Goal: Task Accomplishment & Management: Manage account settings

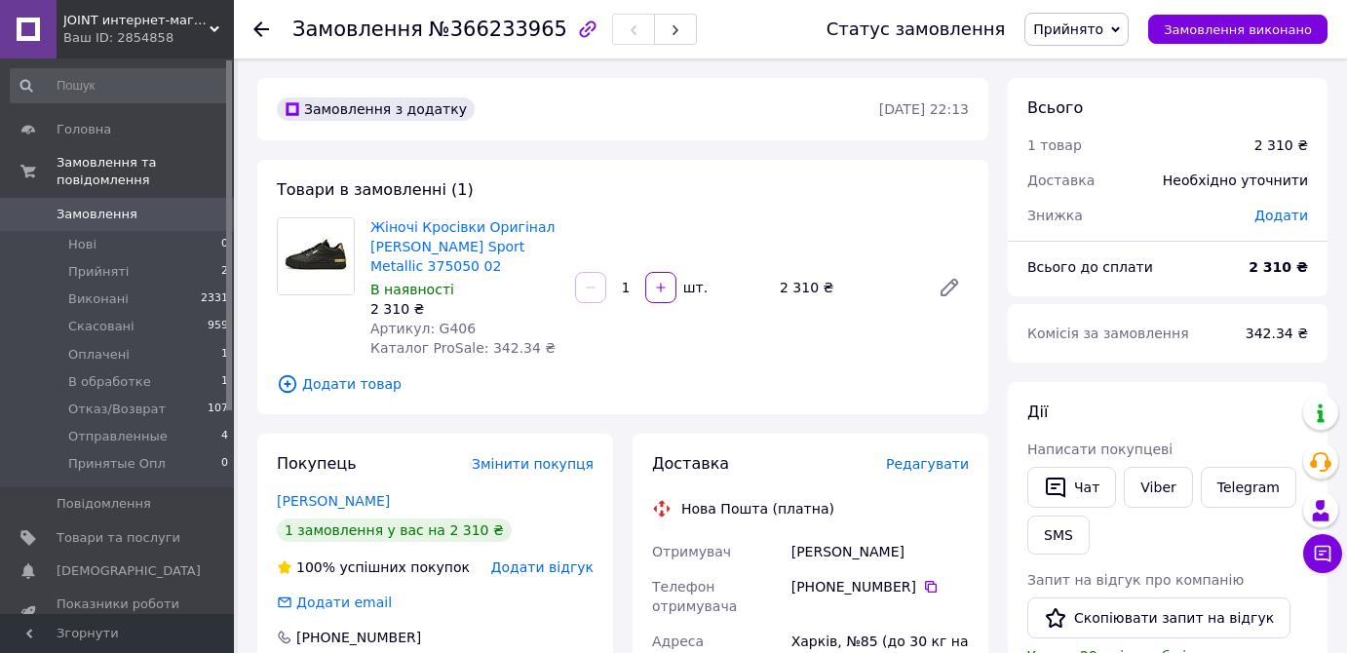
scroll to position [176, 0]
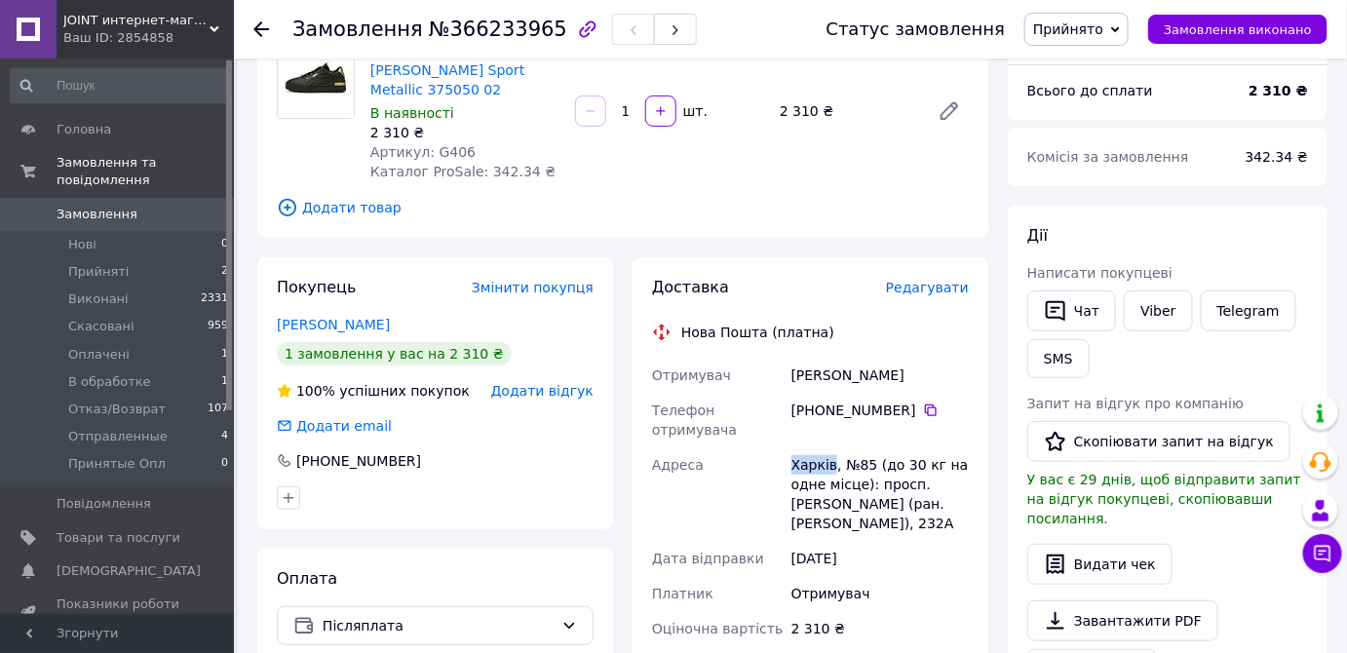
click at [153, 206] on span "Замовлення" at bounding box center [119, 215] width 124 height 18
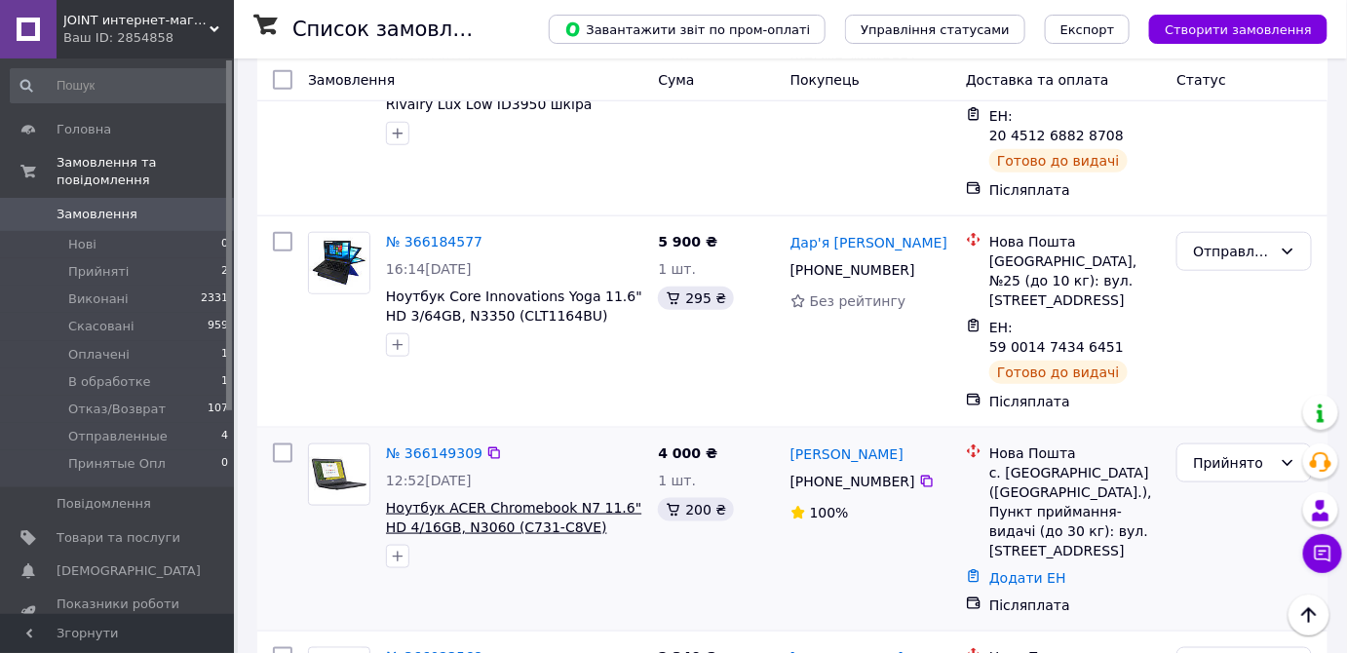
scroll to position [531, 0]
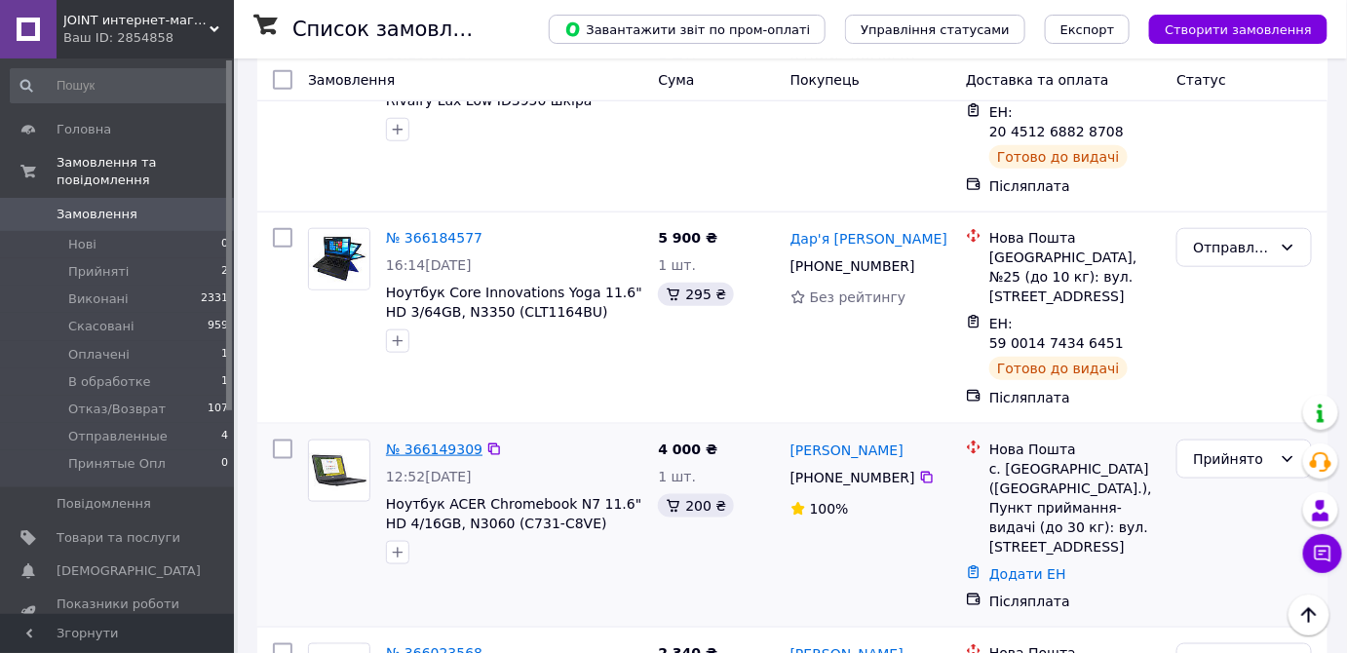
click at [419, 442] on link "№ 366149309" at bounding box center [434, 450] width 96 height 16
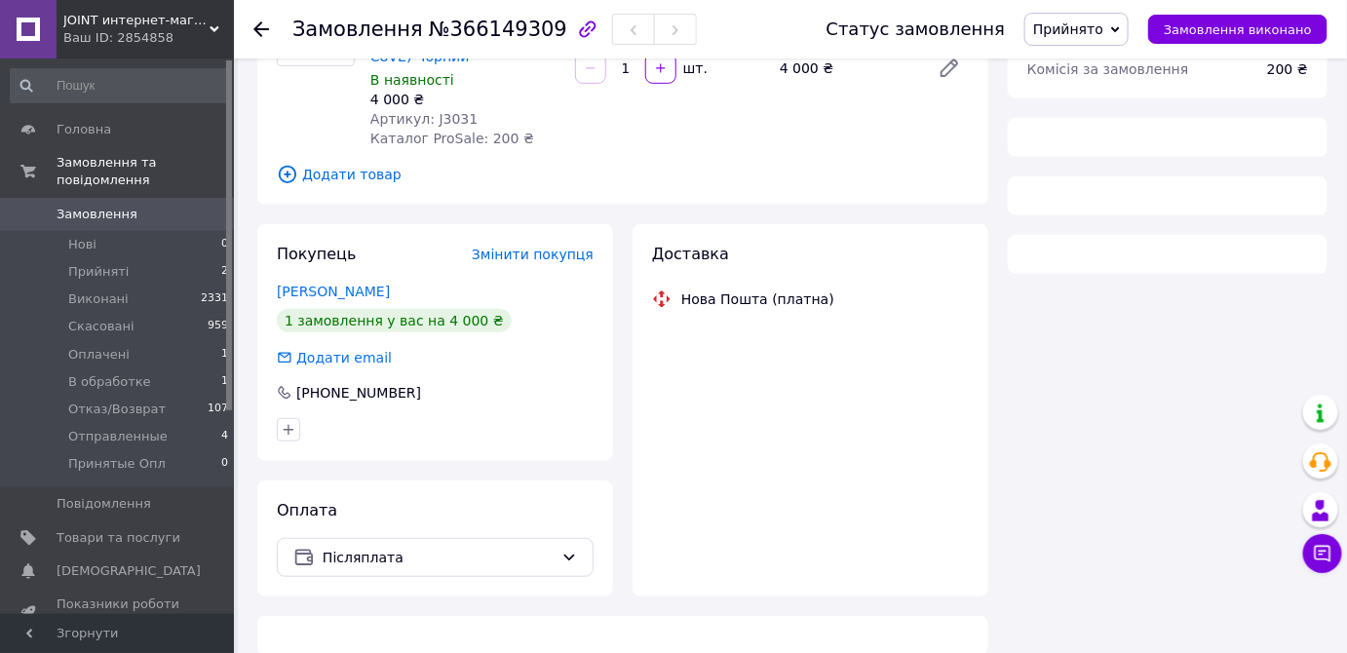
scroll to position [531, 0]
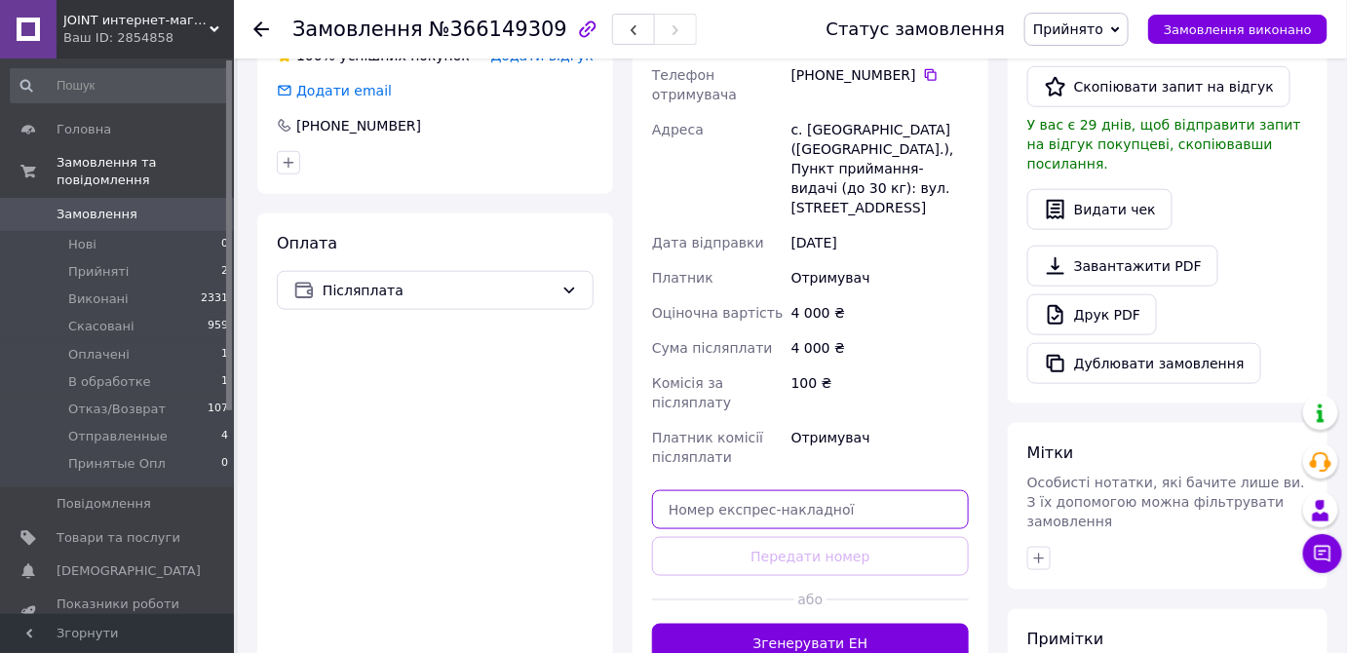
click at [863, 490] on input "text" at bounding box center [810, 509] width 317 height 39
paste input "20451269220736"
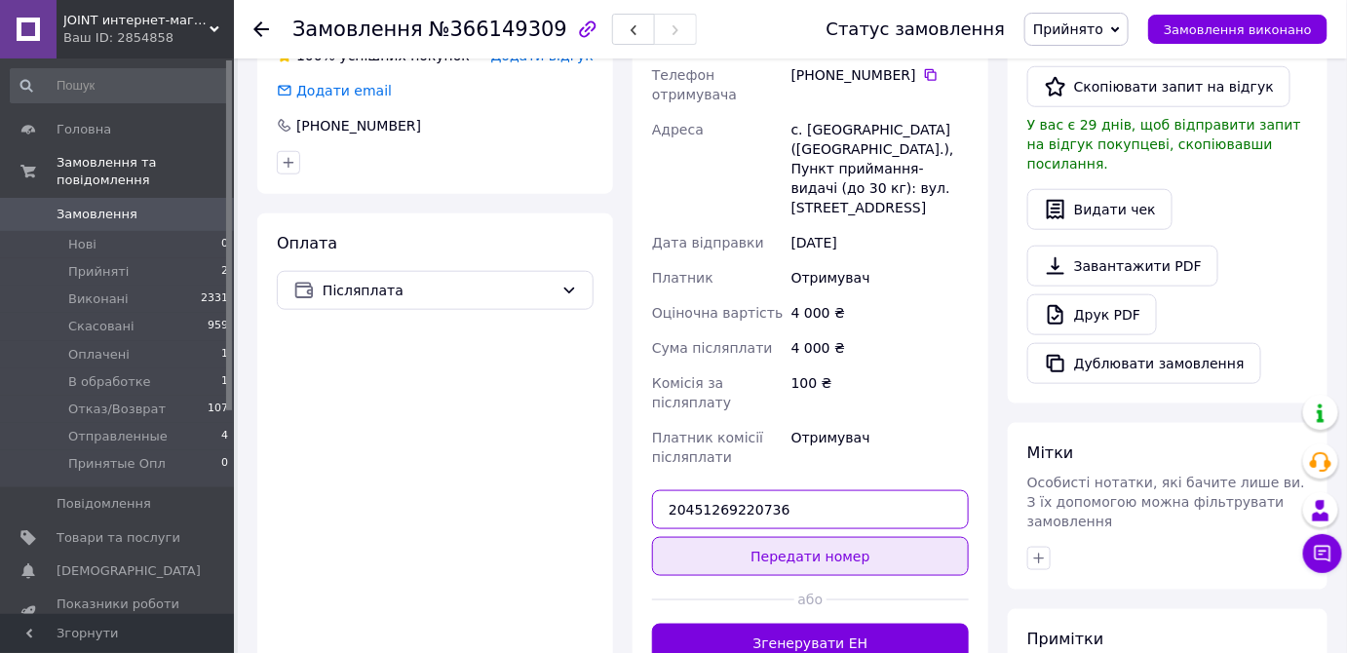
type input "20451269220736"
click at [835, 537] on button "Передати номер" at bounding box center [810, 556] width 317 height 39
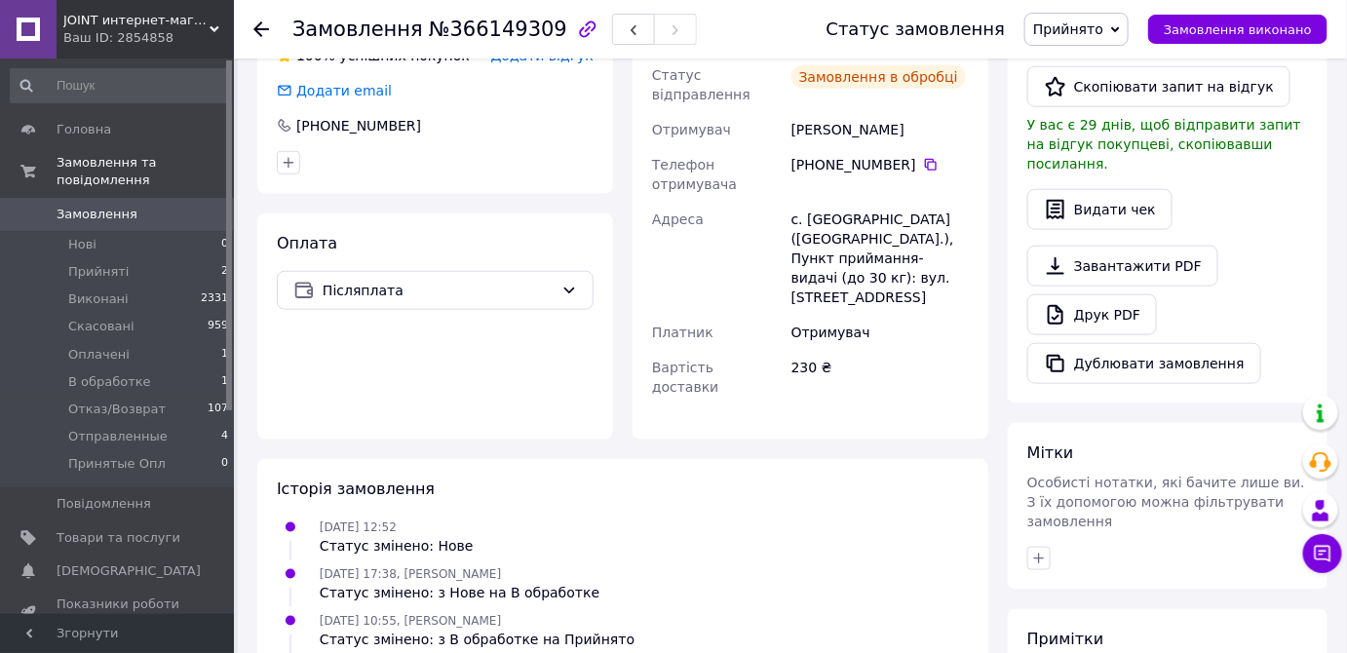
click at [1103, 33] on span "Прийнято" at bounding box center [1068, 29] width 70 height 16
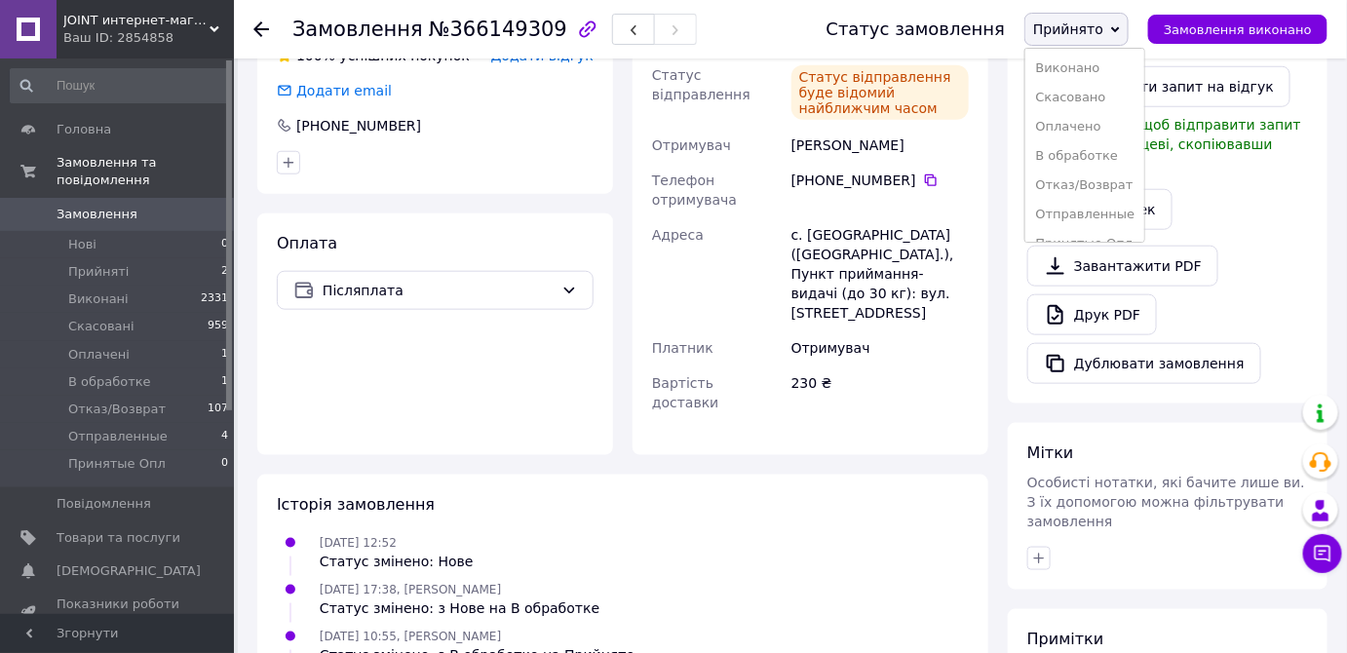
click at [1103, 217] on li "Отправленные" at bounding box center [1084, 214] width 119 height 29
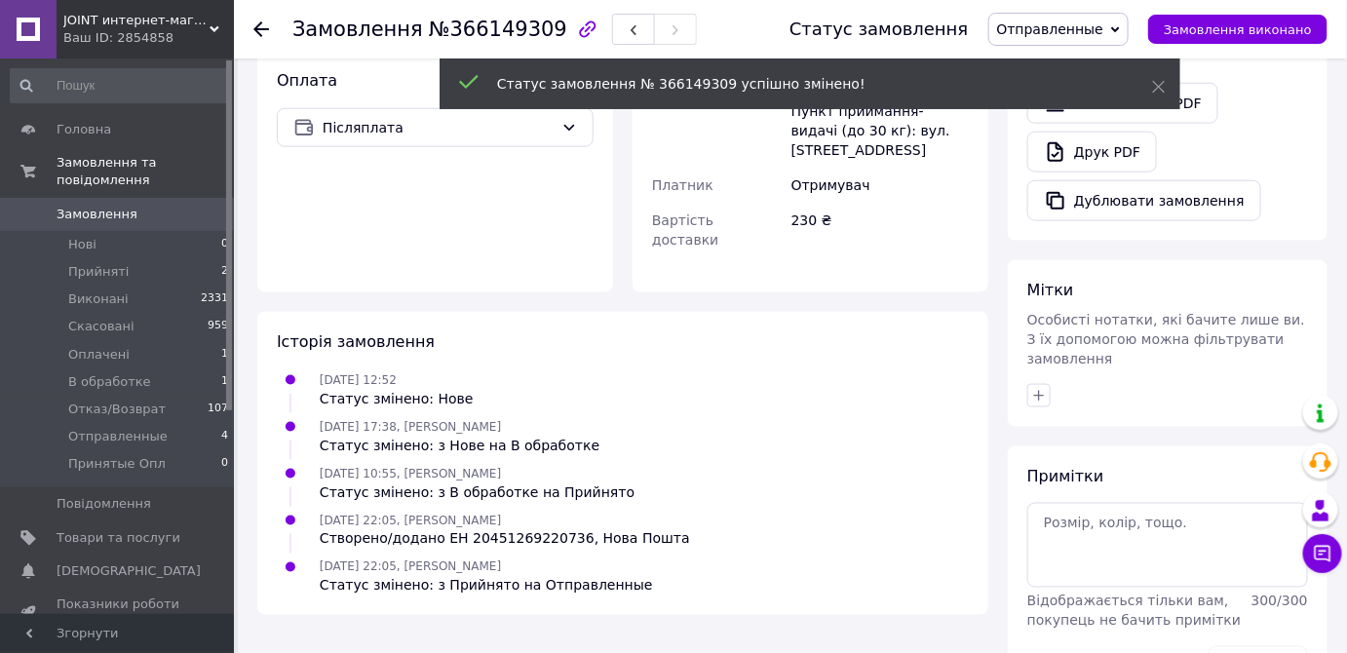
scroll to position [709, 0]
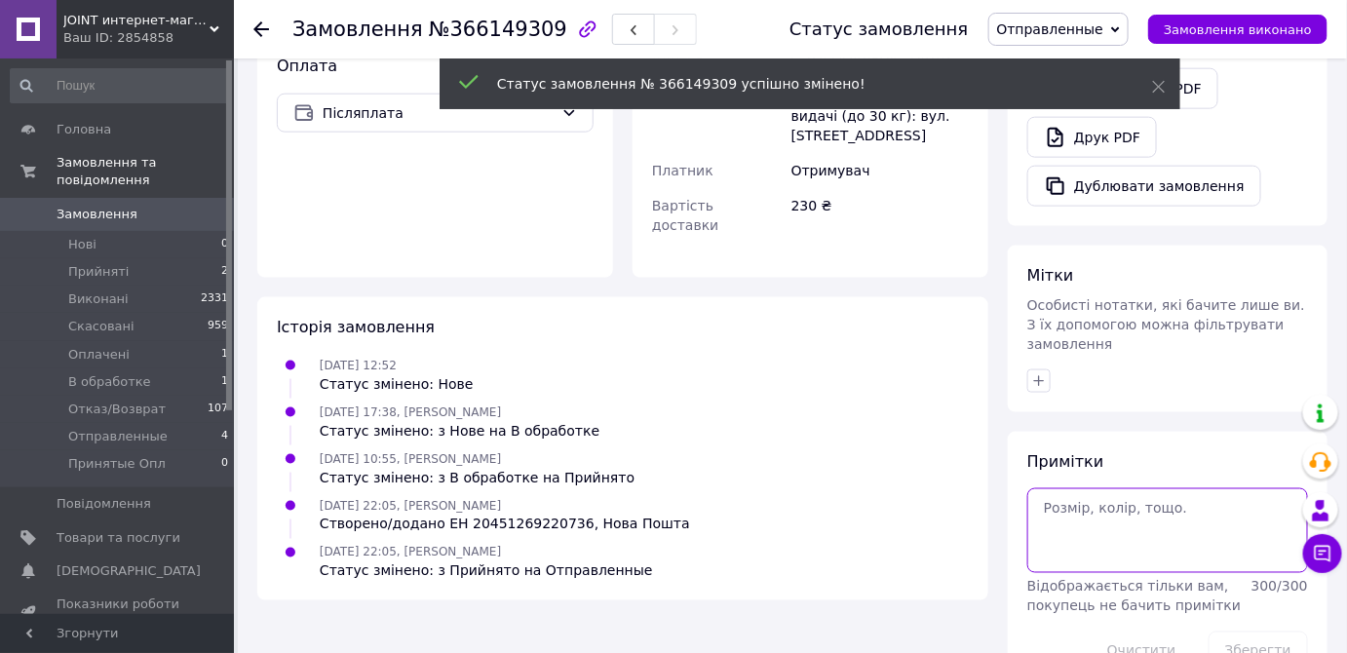
click at [1133, 488] on textarea at bounding box center [1167, 530] width 281 height 84
paste textarea "20451269220736"
type textarea "20451269220736"
click at [1279, 632] on button "Зберегти" at bounding box center [1258, 651] width 99 height 39
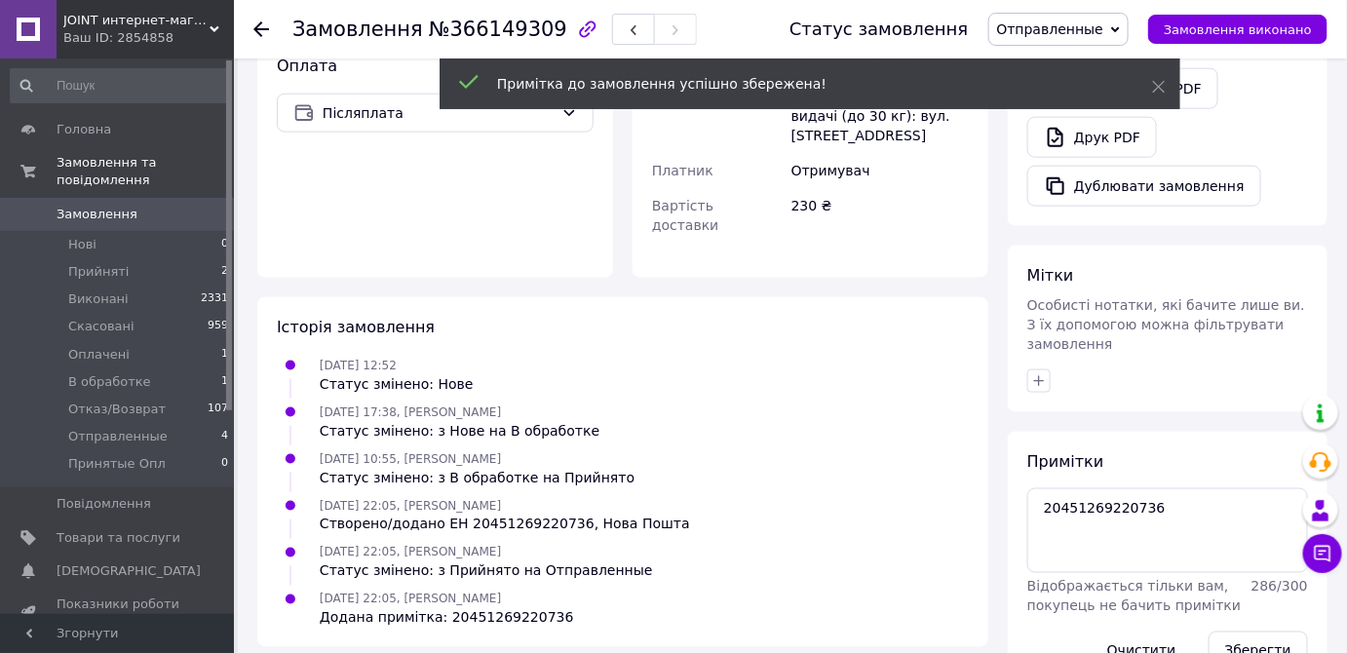
click at [125, 206] on span "Замовлення" at bounding box center [97, 215] width 81 height 18
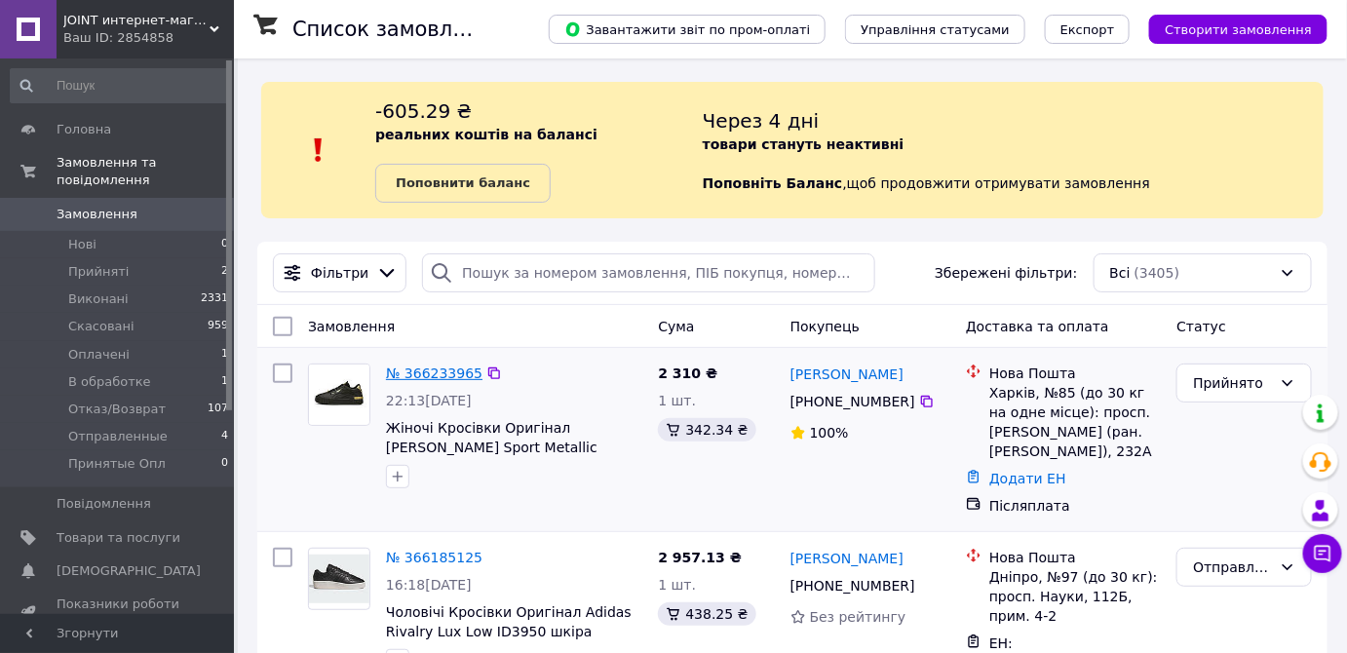
click at [428, 372] on link "№ 366233965" at bounding box center [434, 374] width 96 height 16
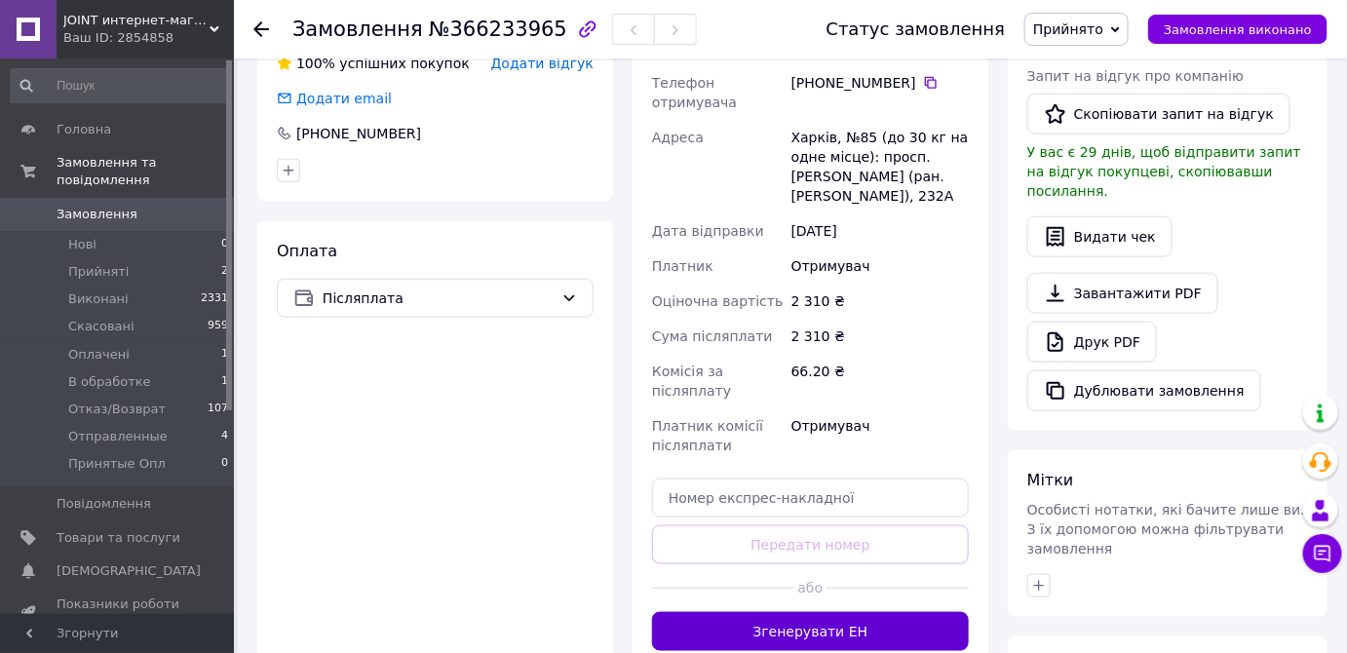
scroll to position [709, 0]
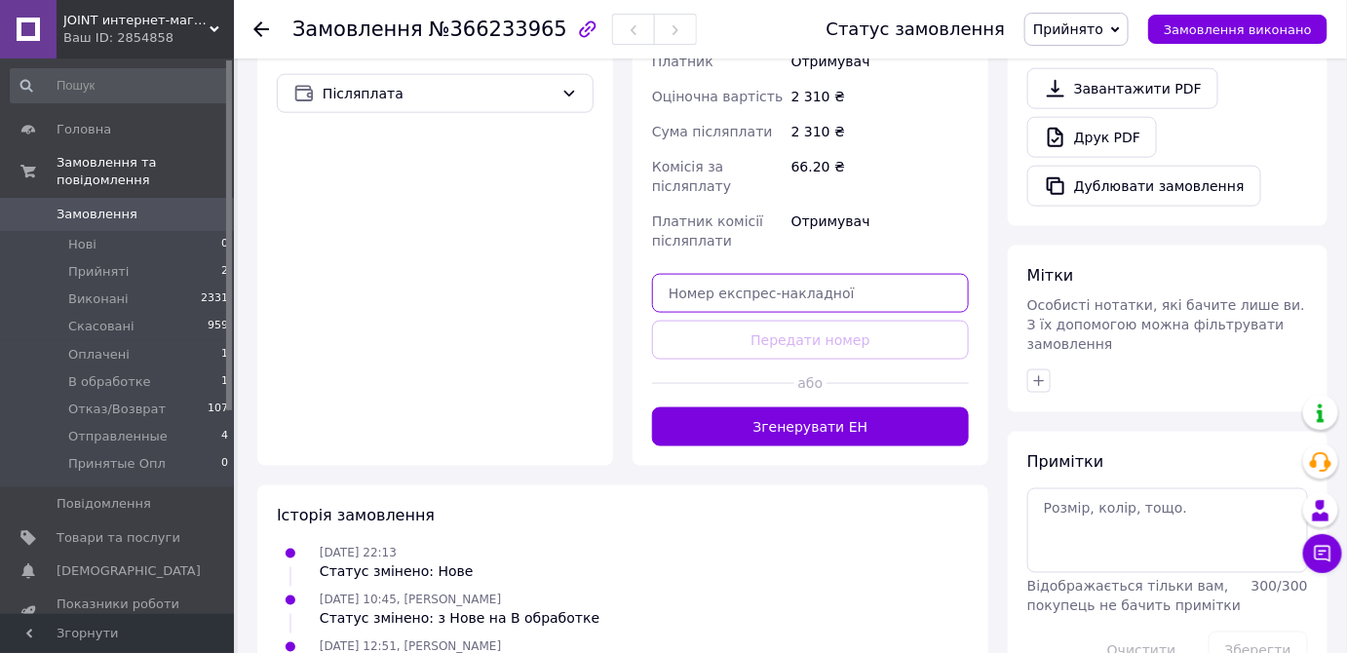
click at [837, 298] on input "text" at bounding box center [810, 293] width 317 height 39
paste input "20451269223505"
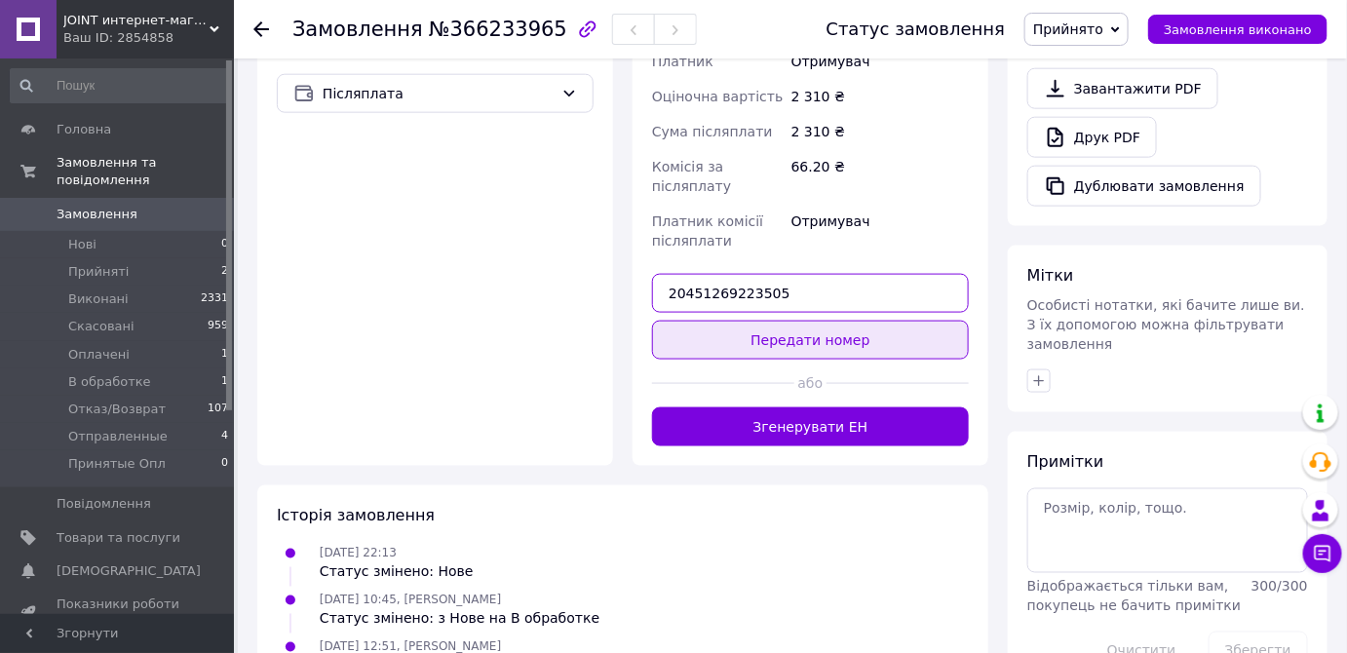
type input "20451269223505"
click at [821, 336] on button "Передати номер" at bounding box center [810, 340] width 317 height 39
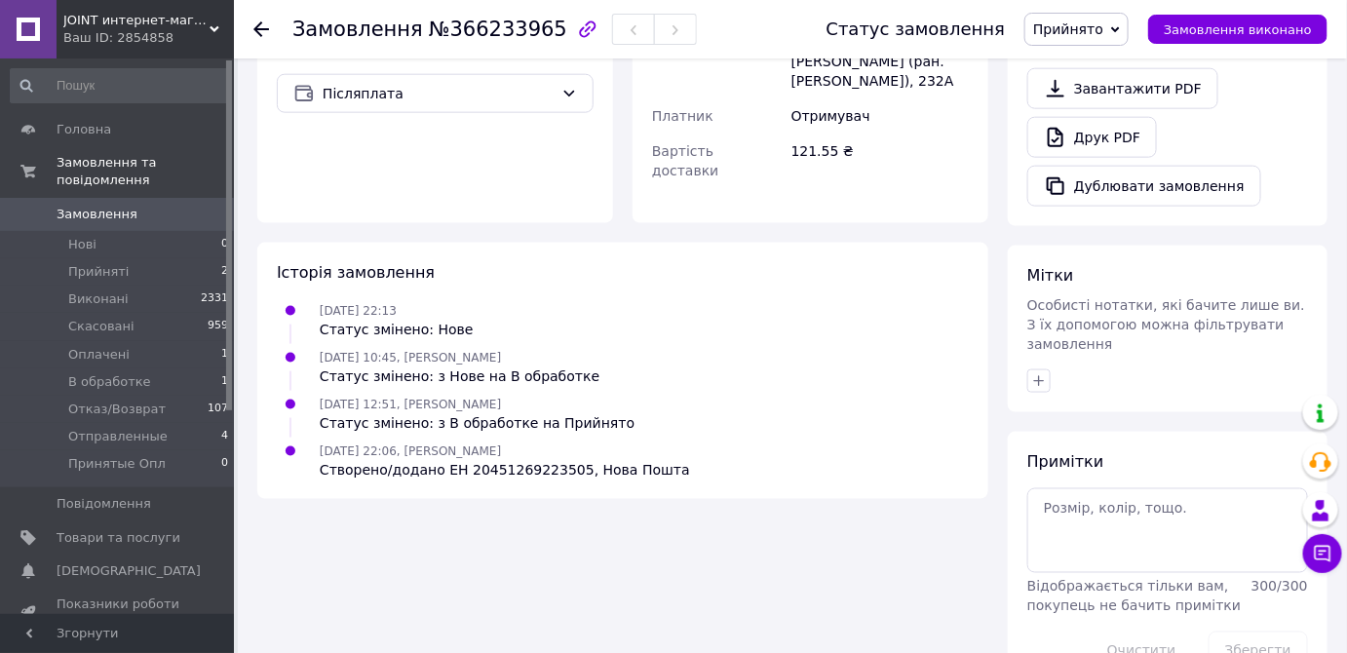
drag, startPoint x: 1117, startPoint y: 26, endPoint x: 1125, endPoint y: 39, distance: 14.9
click at [1103, 23] on span "Прийнято" at bounding box center [1068, 29] width 70 height 16
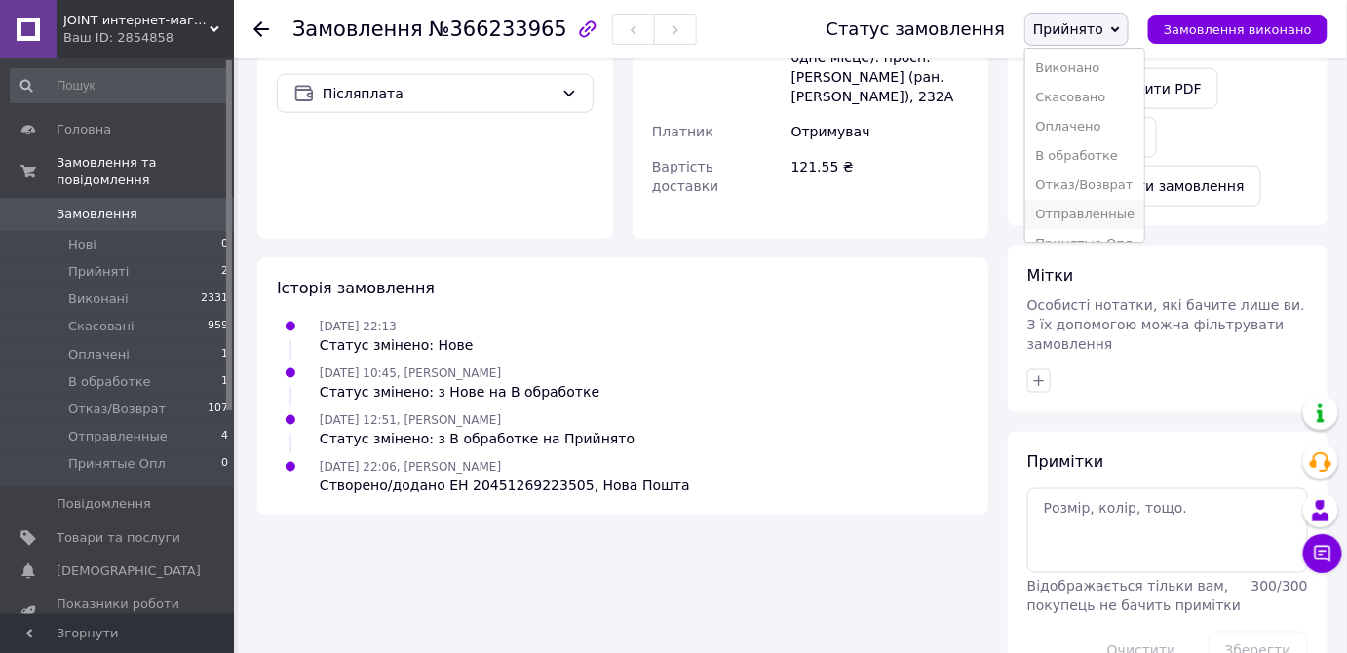
click at [1120, 210] on li "Отправленные" at bounding box center [1084, 214] width 119 height 29
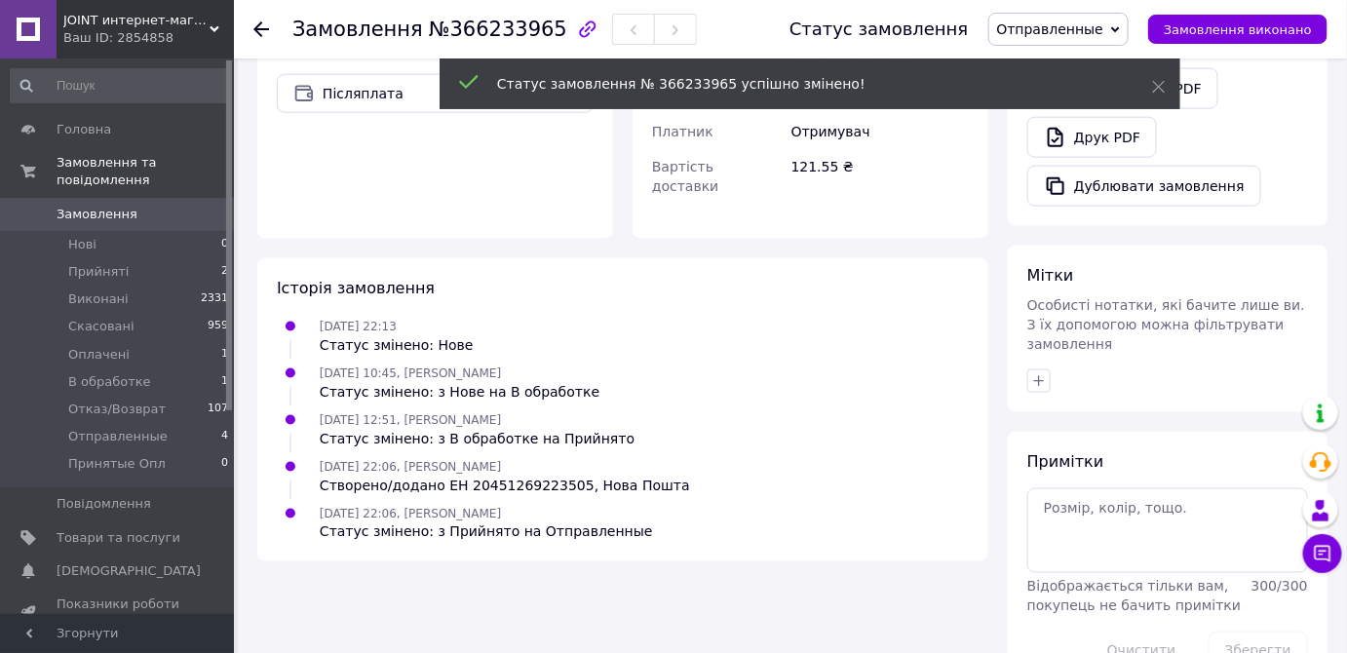
click at [124, 206] on span "Замовлення" at bounding box center [97, 215] width 81 height 18
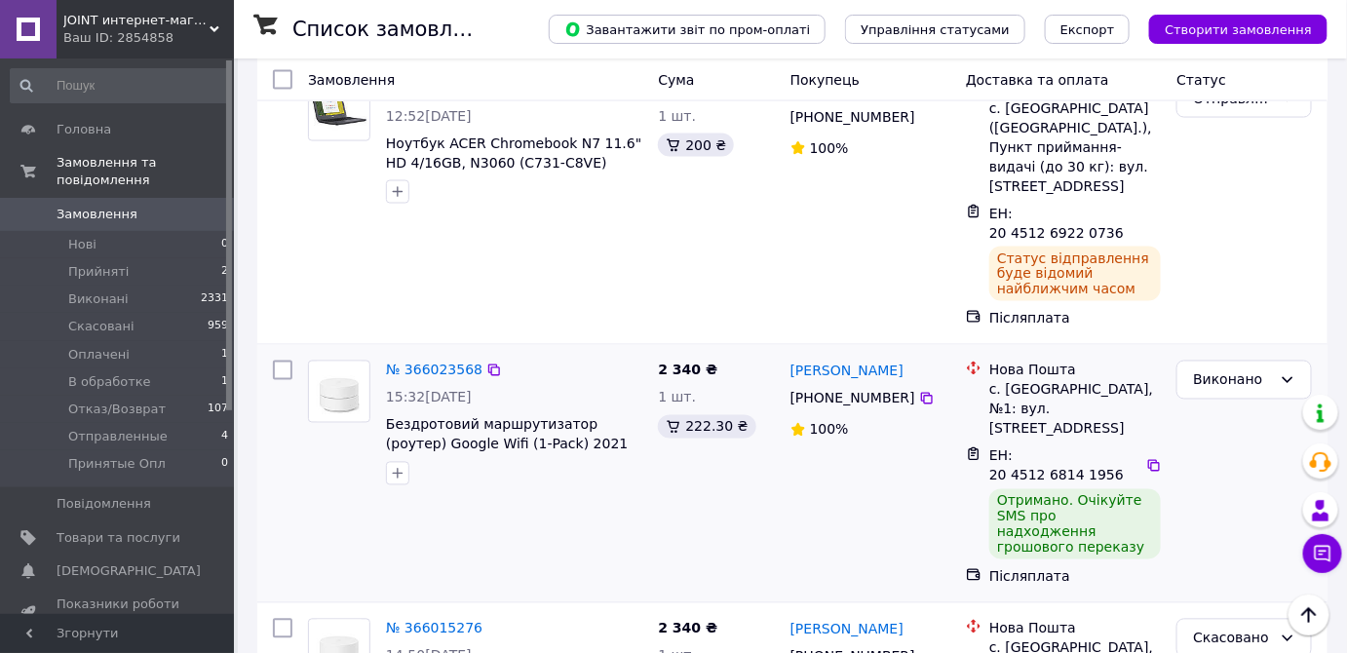
scroll to position [975, 0]
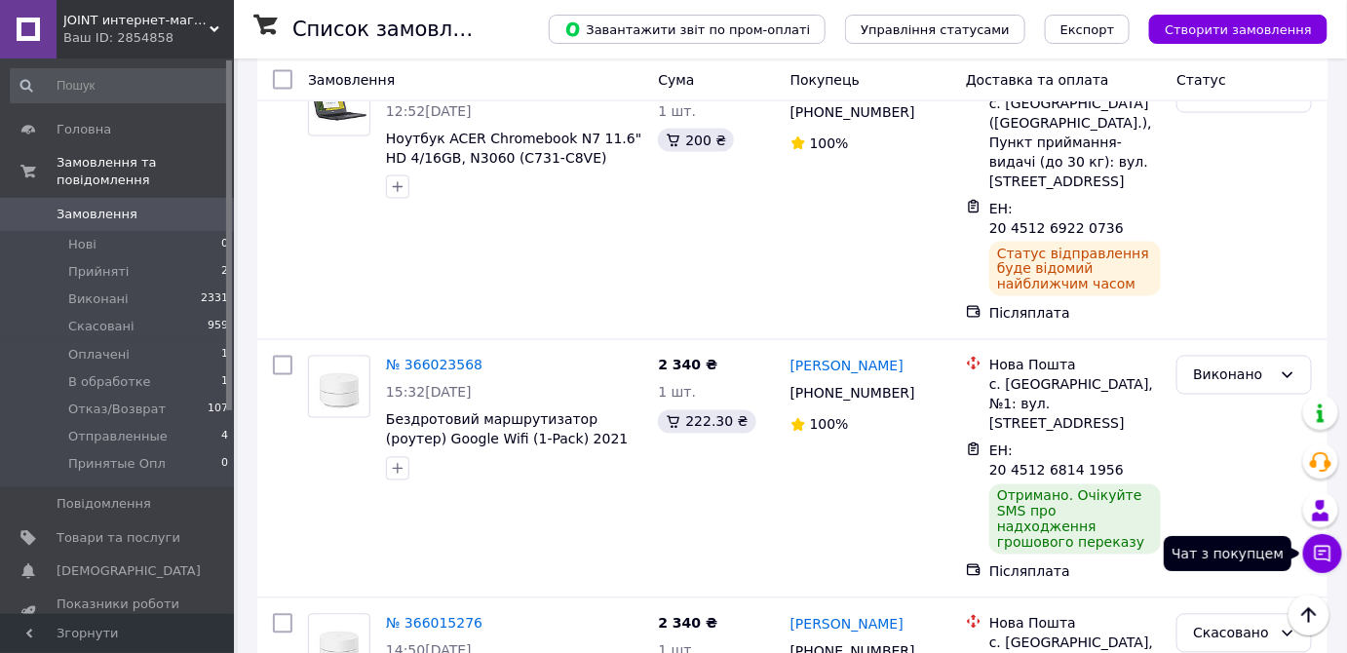
click at [1325, 558] on icon at bounding box center [1322, 553] width 19 height 19
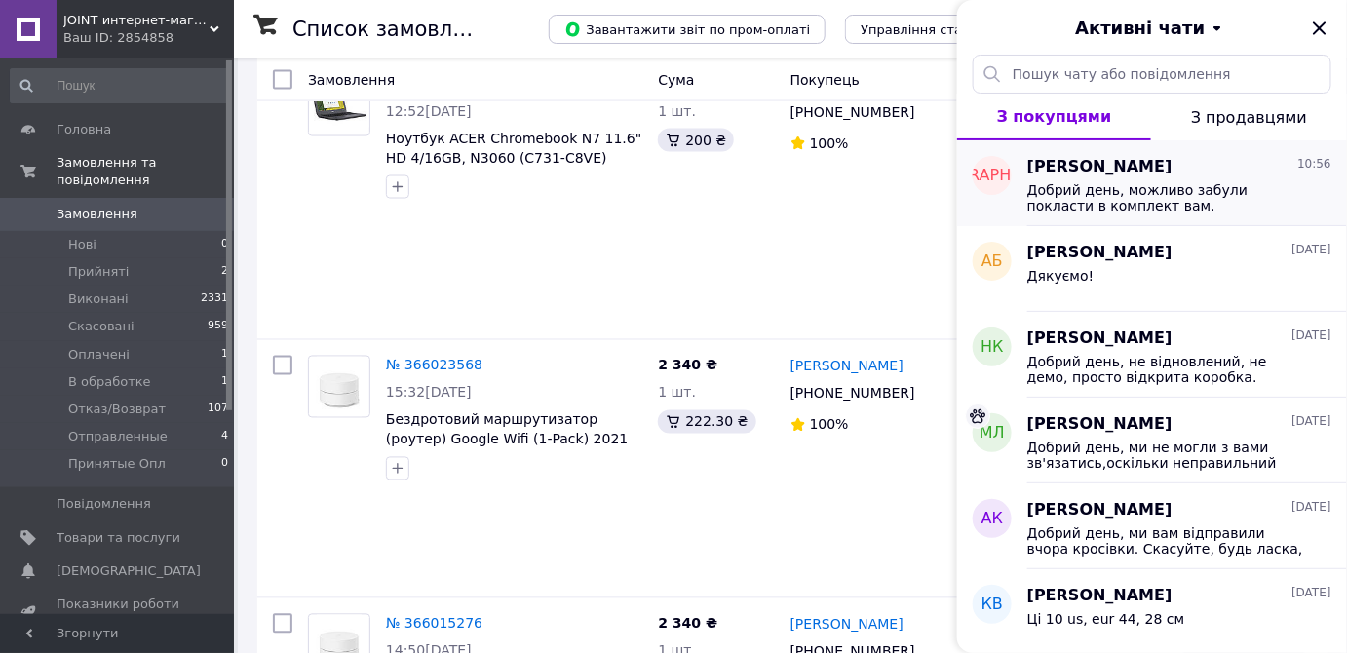
click at [1105, 162] on span "[PERSON_NAME]" at bounding box center [1099, 167] width 145 height 22
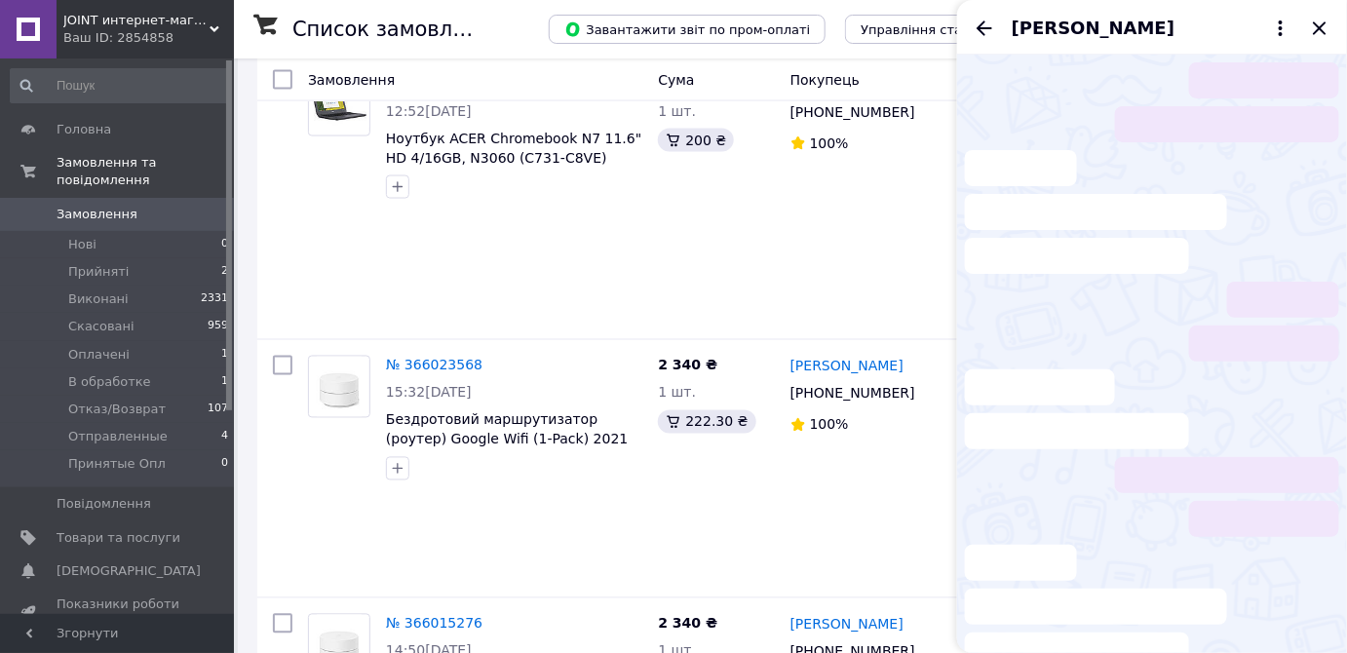
scroll to position [836, 0]
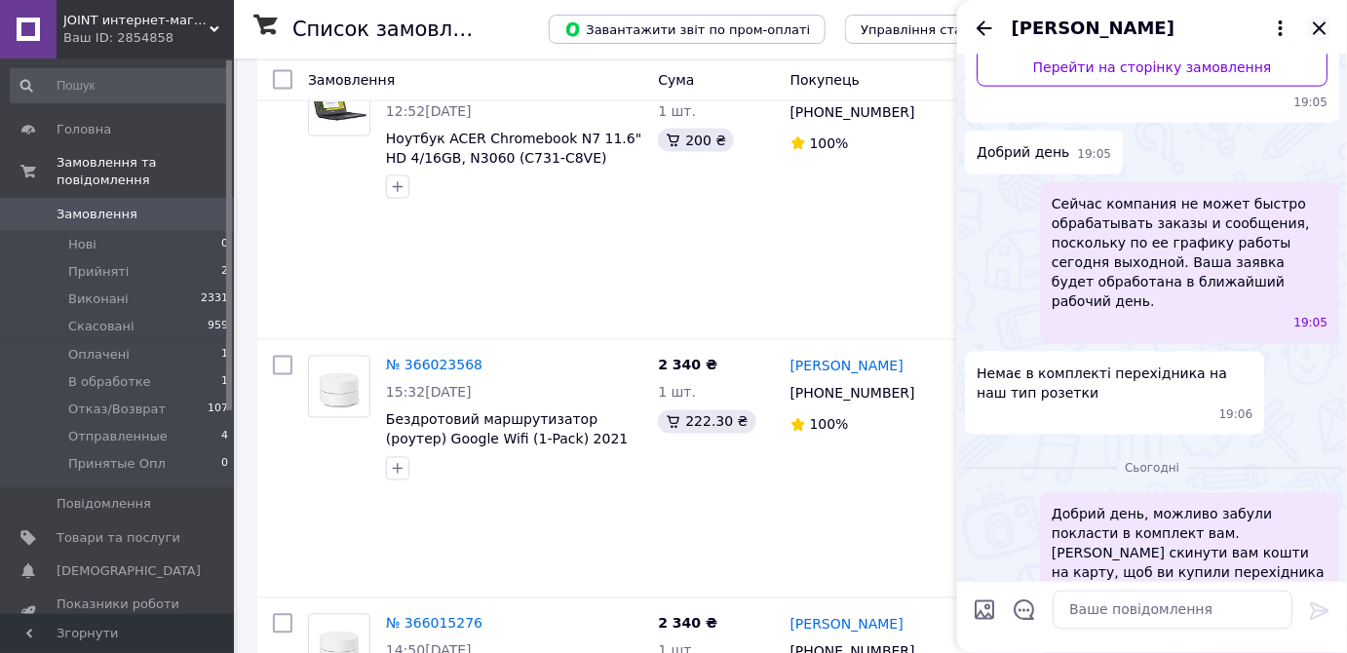
click at [1322, 29] on icon "Закрити" at bounding box center [1319, 27] width 13 height 13
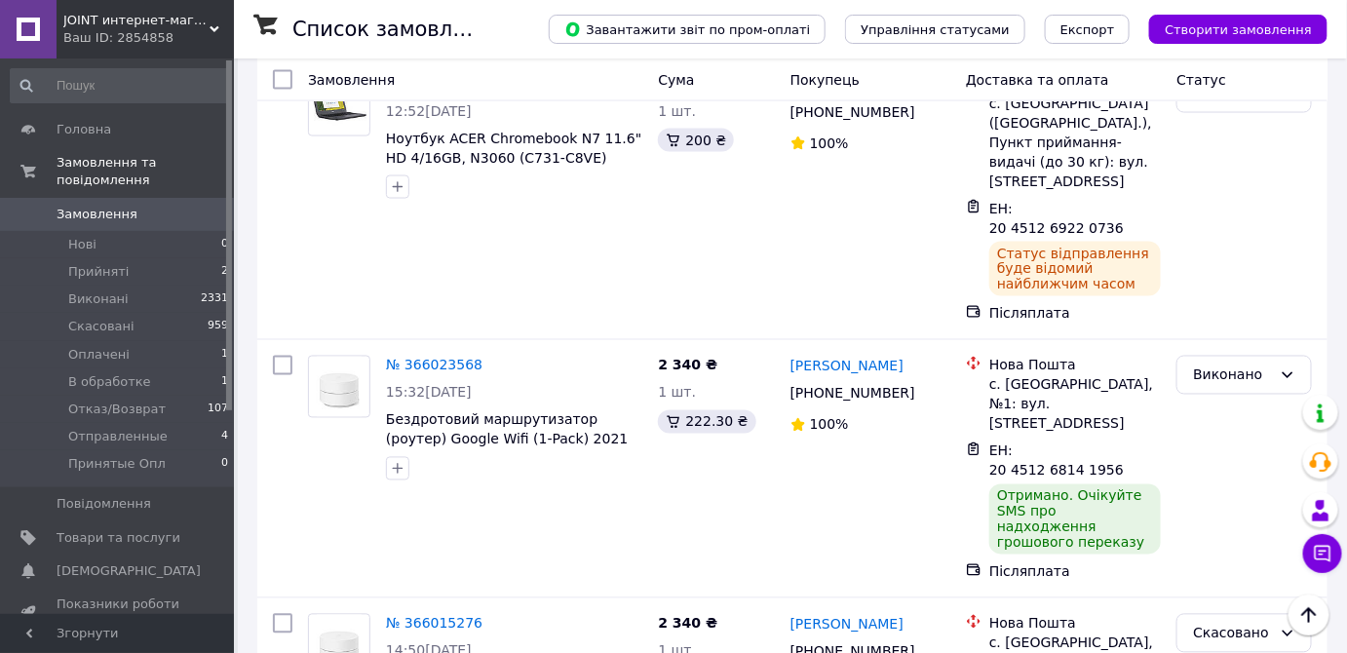
drag, startPoint x: 154, startPoint y: 198, endPoint x: 127, endPoint y: 40, distance: 160.2
click at [154, 206] on span "Замовлення" at bounding box center [119, 215] width 124 height 18
